Goal: Information Seeking & Learning: Check status

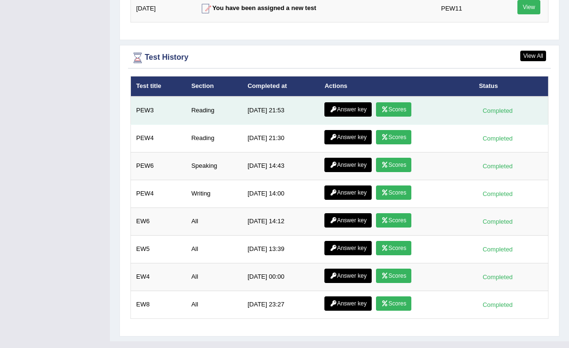
click at [349, 102] on link "Answer key" at bounding box center [347, 109] width 47 height 14
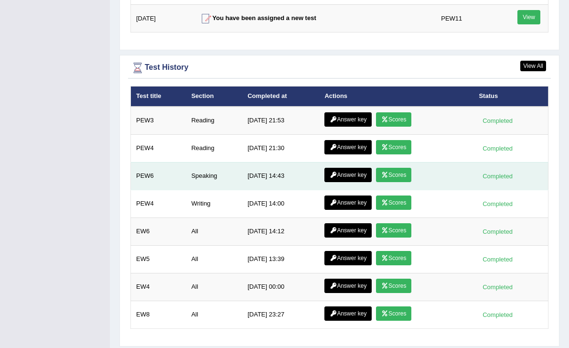
scroll to position [1285, 0]
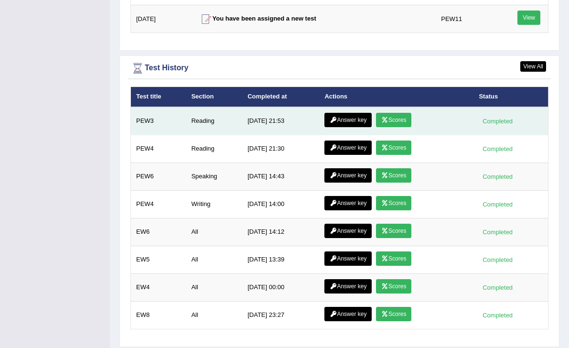
click at [401, 113] on link "Scores" at bounding box center [393, 120] width 35 height 14
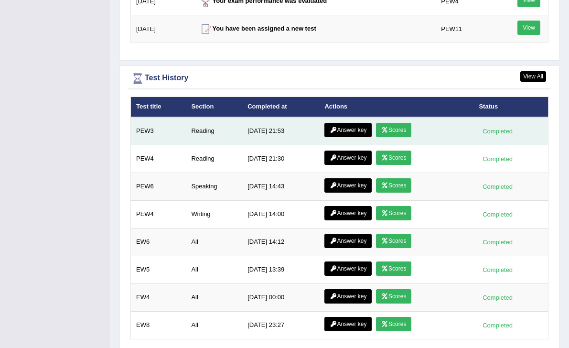
click at [342, 123] on link "Answer key" at bounding box center [347, 130] width 47 height 14
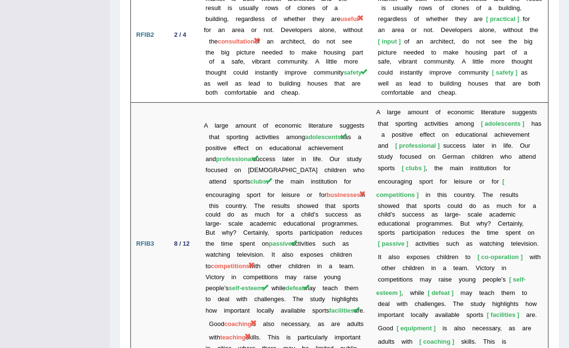
scroll to position [1747, 0]
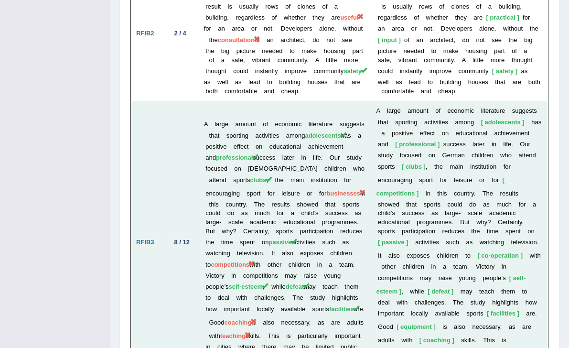
click at [247, 319] on span "coaching" at bounding box center [237, 322] width 27 height 7
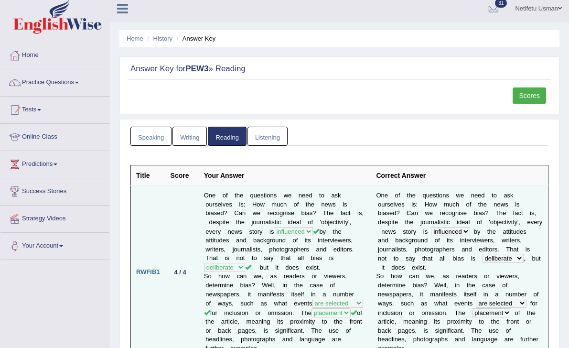
scroll to position [0, 0]
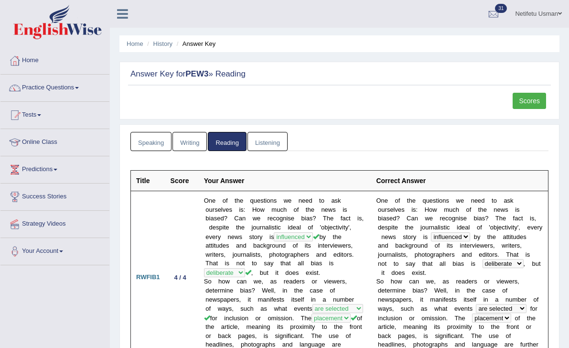
click at [149, 145] on link "Speaking" at bounding box center [150, 142] width 41 height 20
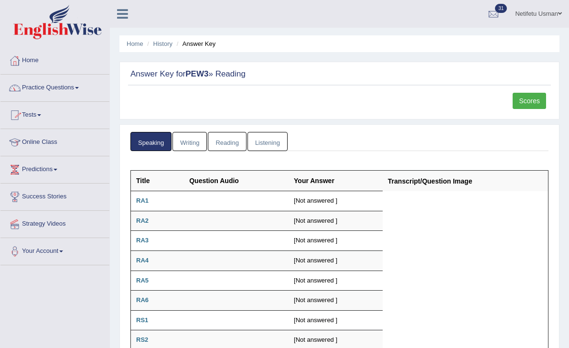
click at [28, 60] on link "Home" at bounding box center [54, 59] width 109 height 24
